Goal: Navigation & Orientation: Go to known website

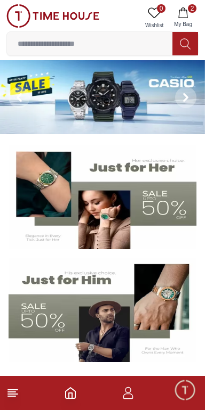
click at [10, 396] on line at bounding box center [11, 396] width 7 height 0
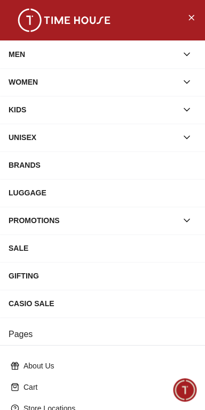
scroll to position [161, 0]
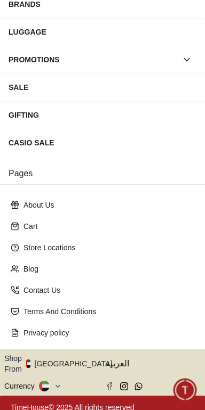
click at [74, 365] on button "Shop From [GEOGRAPHIC_DATA]" at bounding box center [62, 363] width 116 height 21
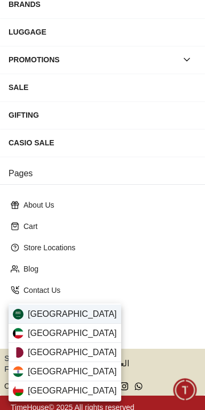
click at [72, 313] on span "[GEOGRAPHIC_DATA]" at bounding box center [72, 314] width 89 height 13
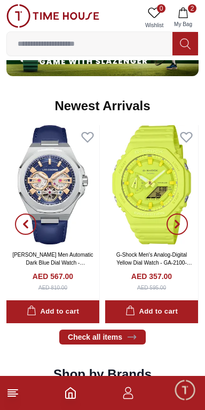
scroll to position [651, 0]
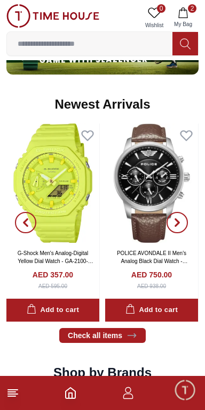
click at [19, 396] on icon at bounding box center [12, 393] width 13 height 13
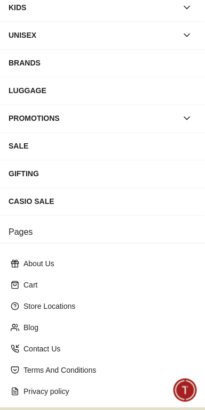
scroll to position [161, 0]
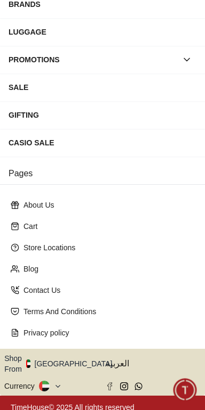
click at [70, 362] on button "Shop From [GEOGRAPHIC_DATA]" at bounding box center [62, 363] width 116 height 21
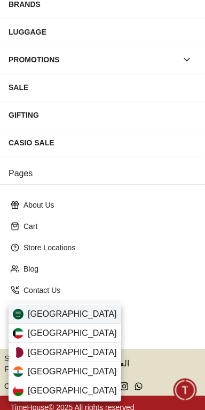
click at [76, 318] on div "[GEOGRAPHIC_DATA]" at bounding box center [65, 314] width 112 height 19
